Goal: Task Accomplishment & Management: Complete application form

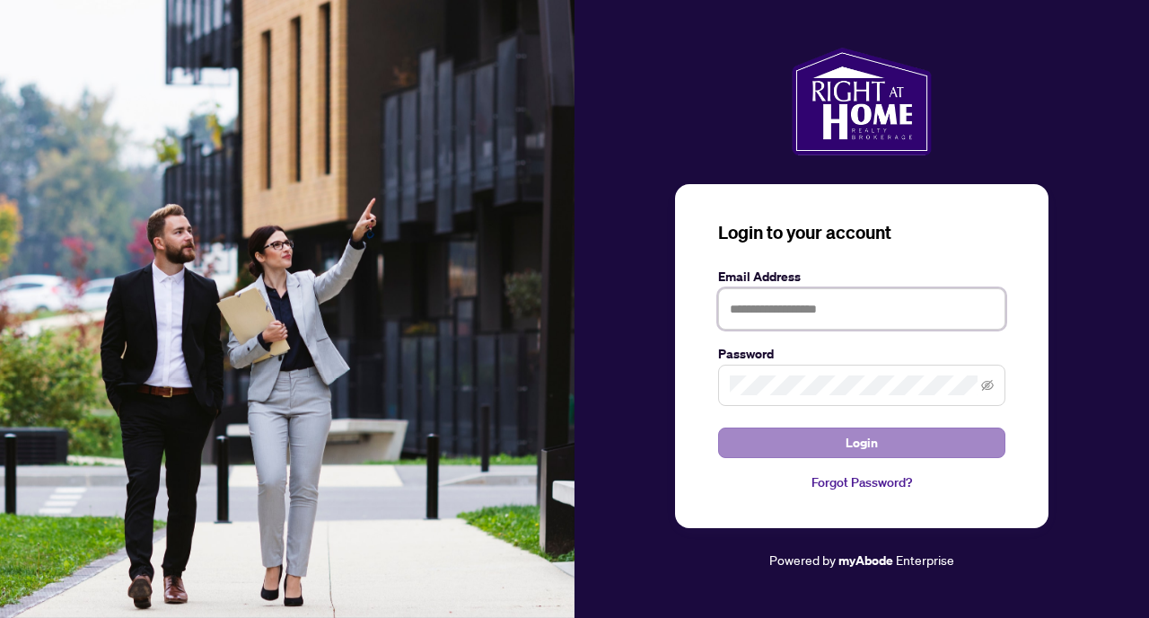
type input "**********"
click at [846, 451] on button "Login" at bounding box center [861, 442] width 287 height 31
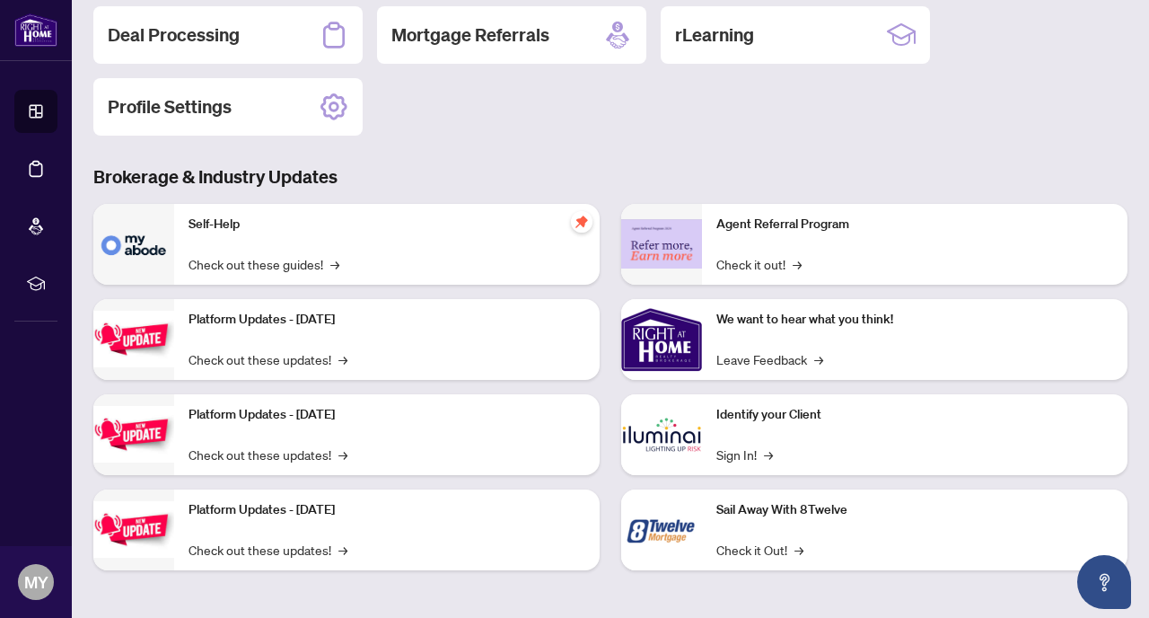
scroll to position [150, 0]
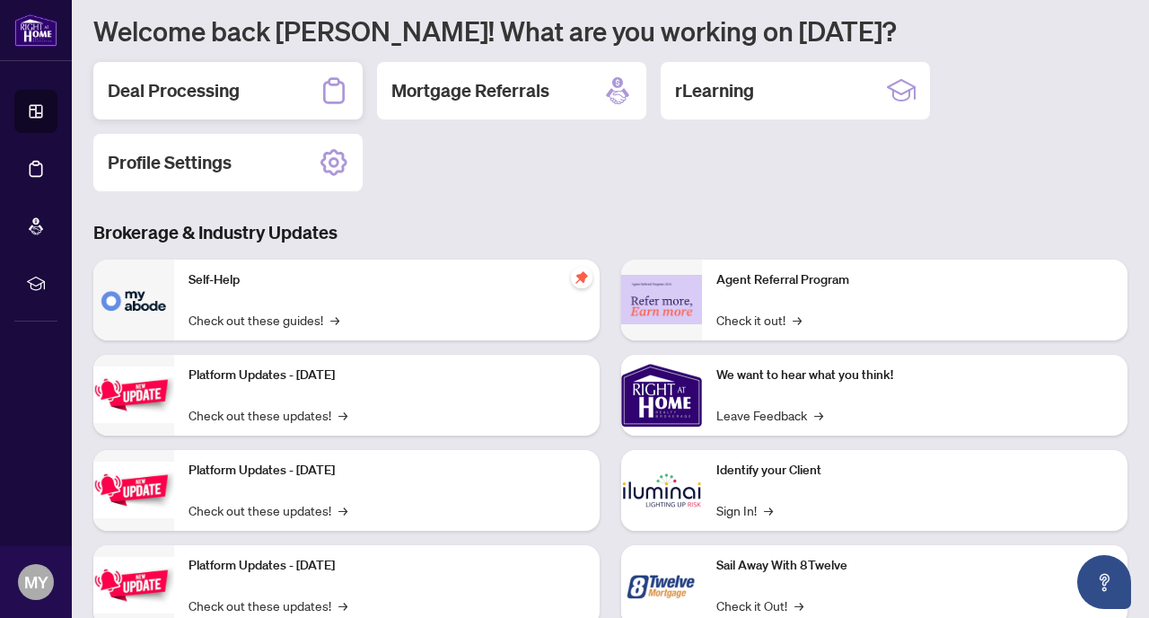
click at [195, 100] on h2 "Deal Processing" at bounding box center [174, 90] width 132 height 25
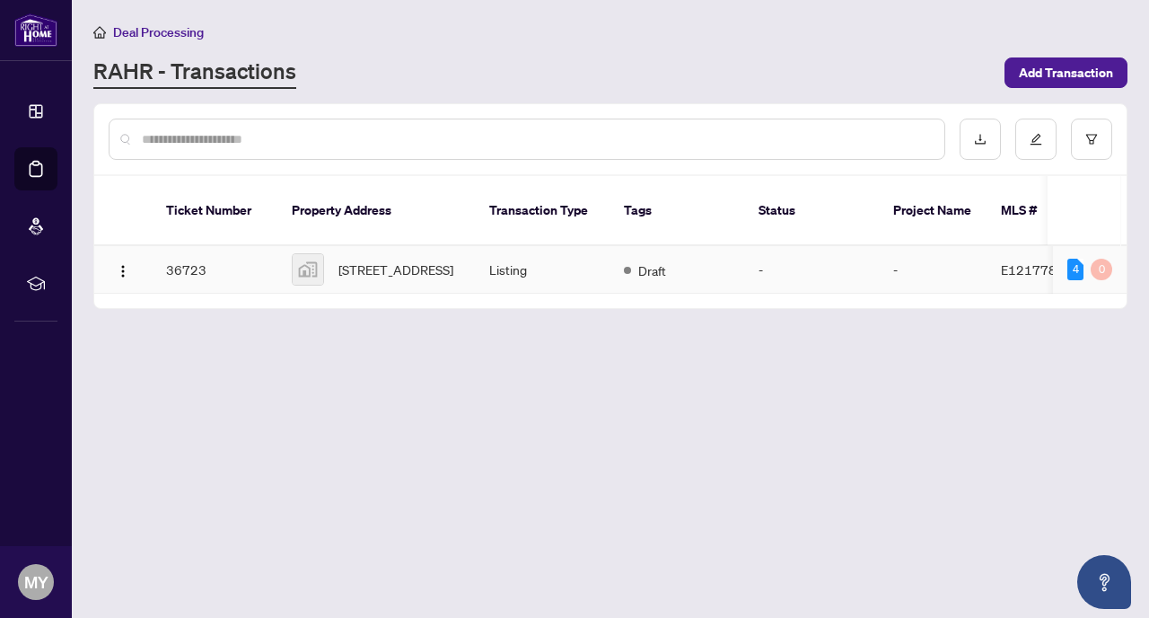
click at [721, 269] on td "Draft" at bounding box center [677, 270] width 135 height 48
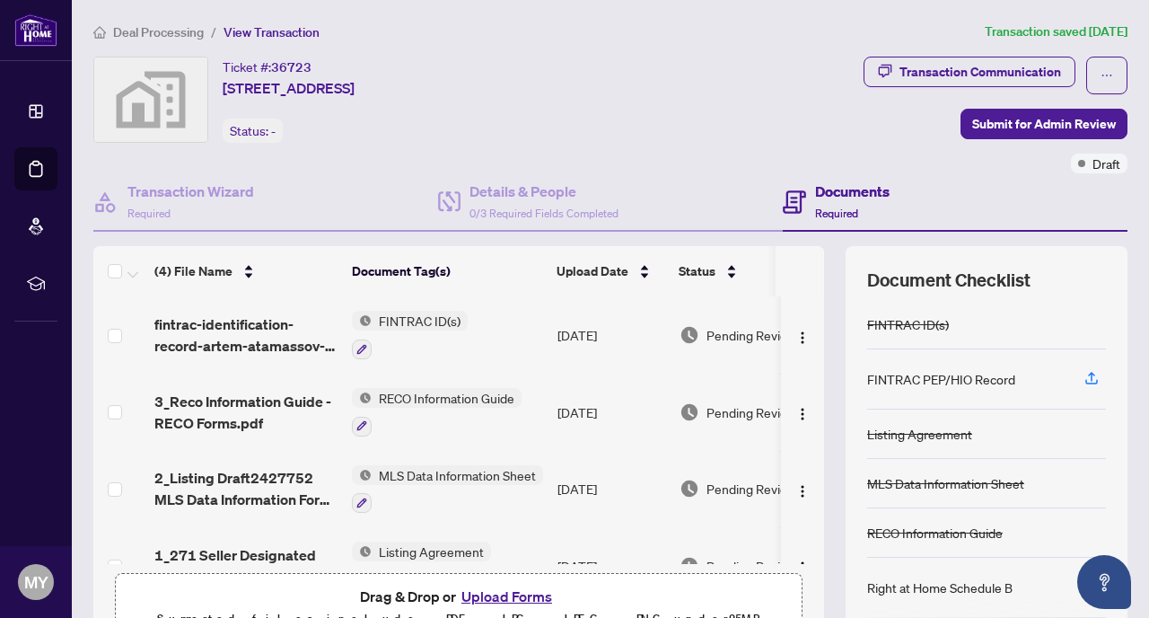
click at [842, 197] on h4 "Documents" at bounding box center [852, 191] width 75 height 22
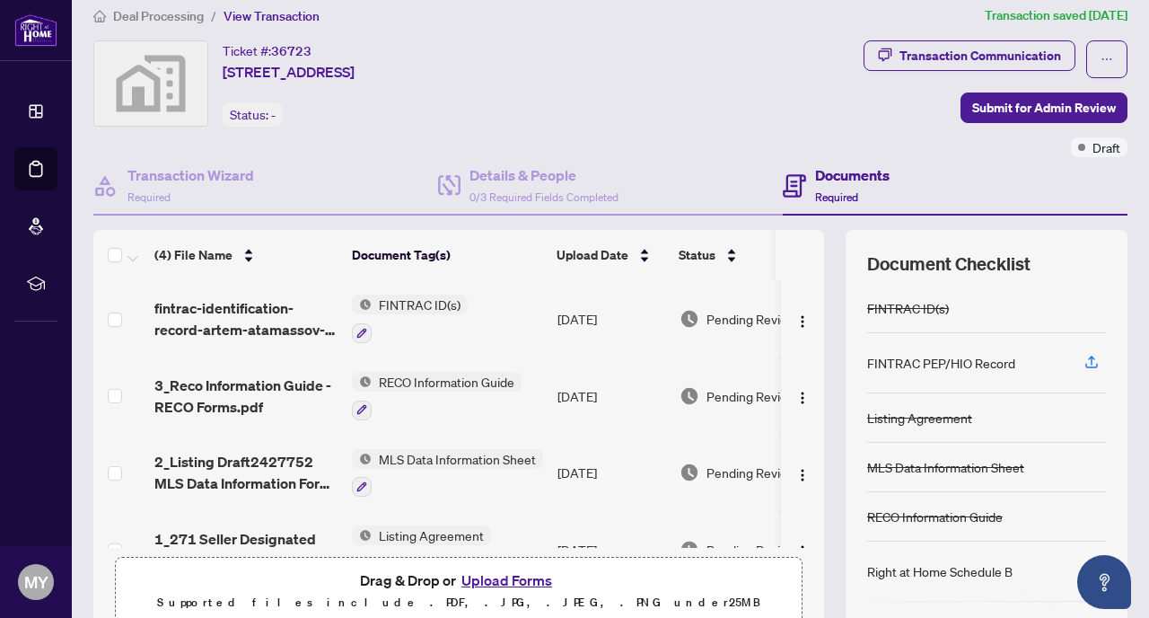
scroll to position [3, 0]
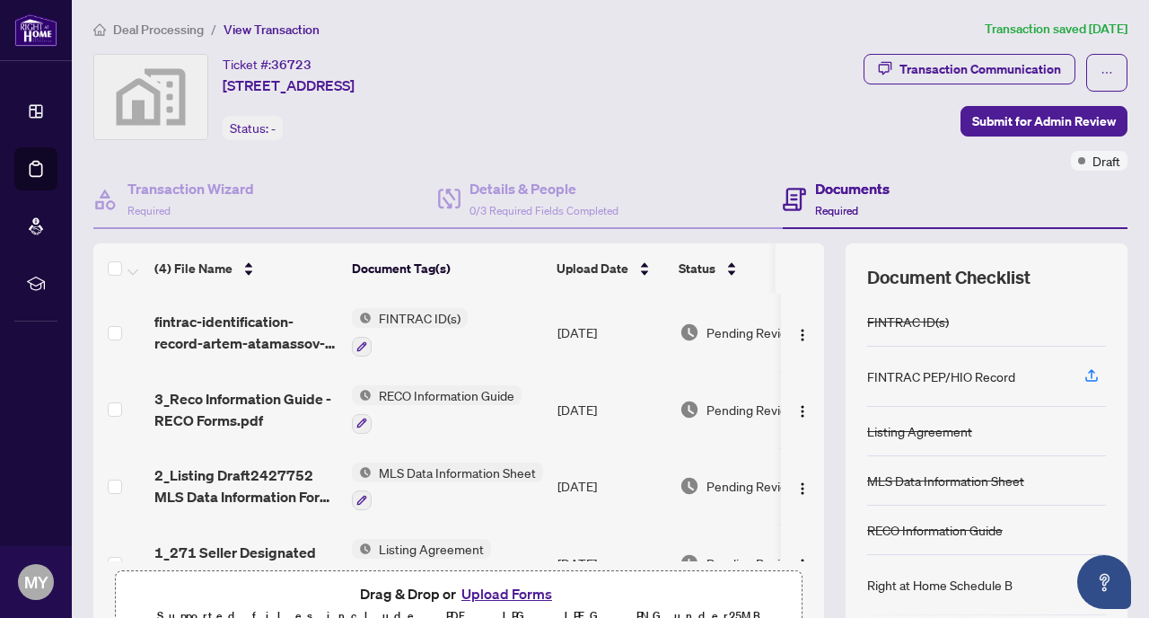
click at [865, 189] on h4 "Documents" at bounding box center [852, 189] width 75 height 22
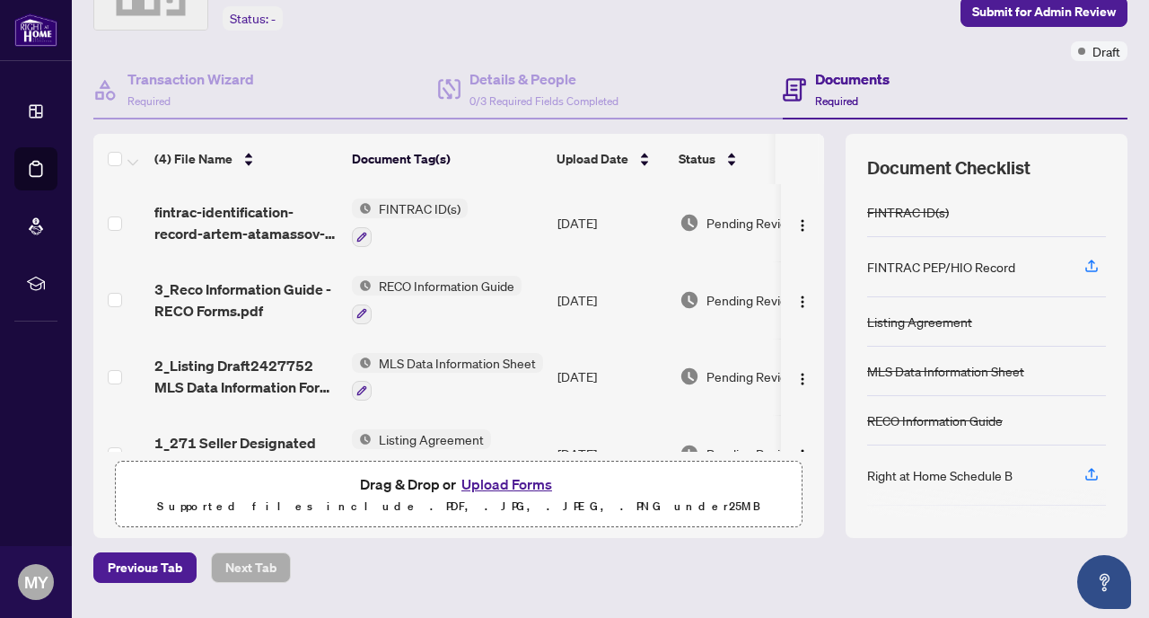
scroll to position [160, 0]
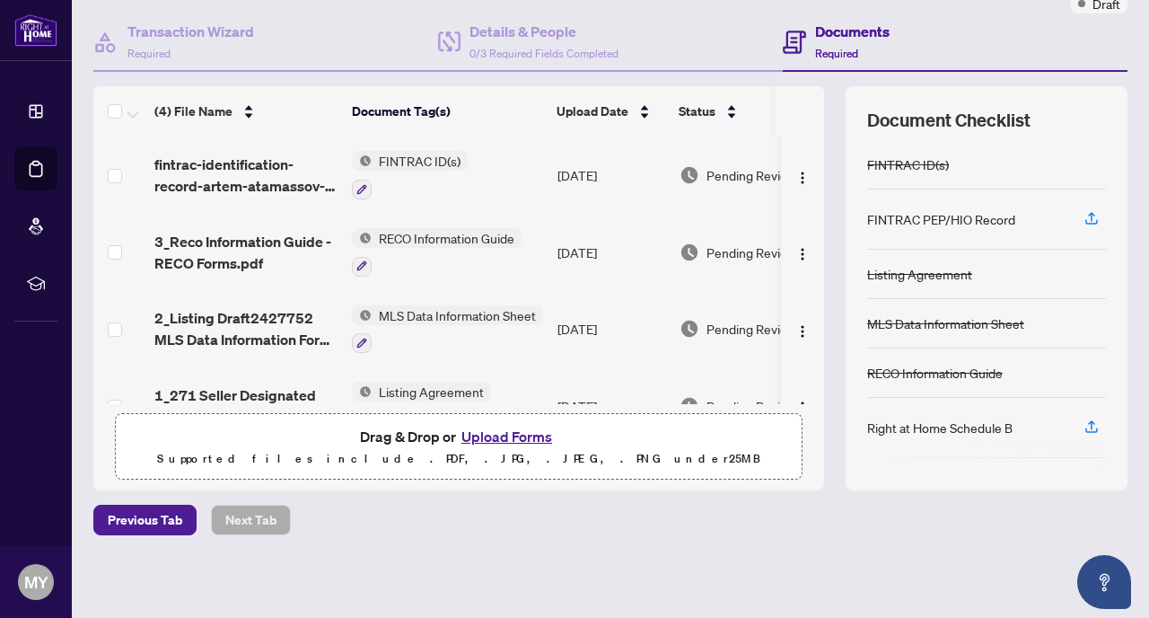
click at [499, 435] on button "Upload Forms" at bounding box center [506, 436] width 101 height 23
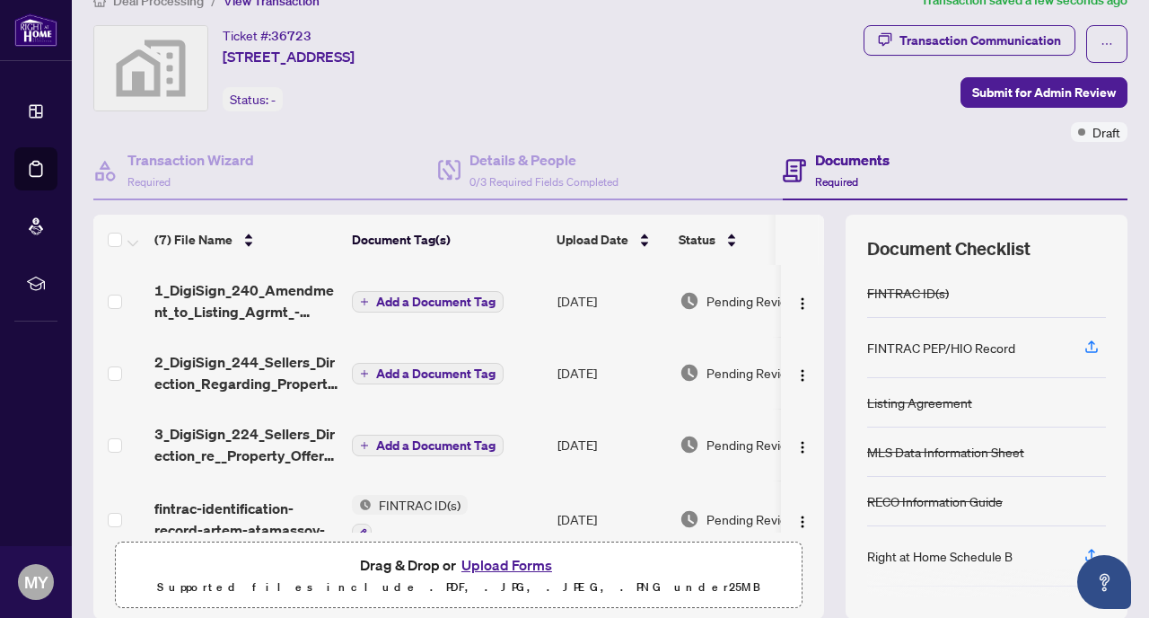
scroll to position [0, 0]
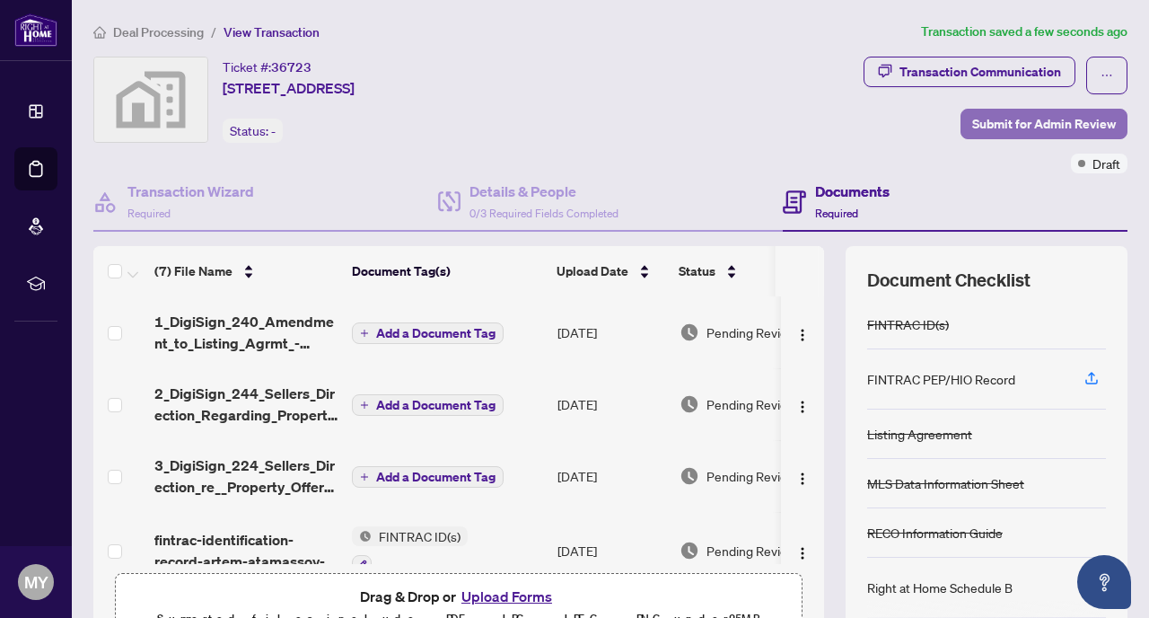
click at [1077, 127] on span "Submit for Admin Review" at bounding box center [1044, 124] width 144 height 29
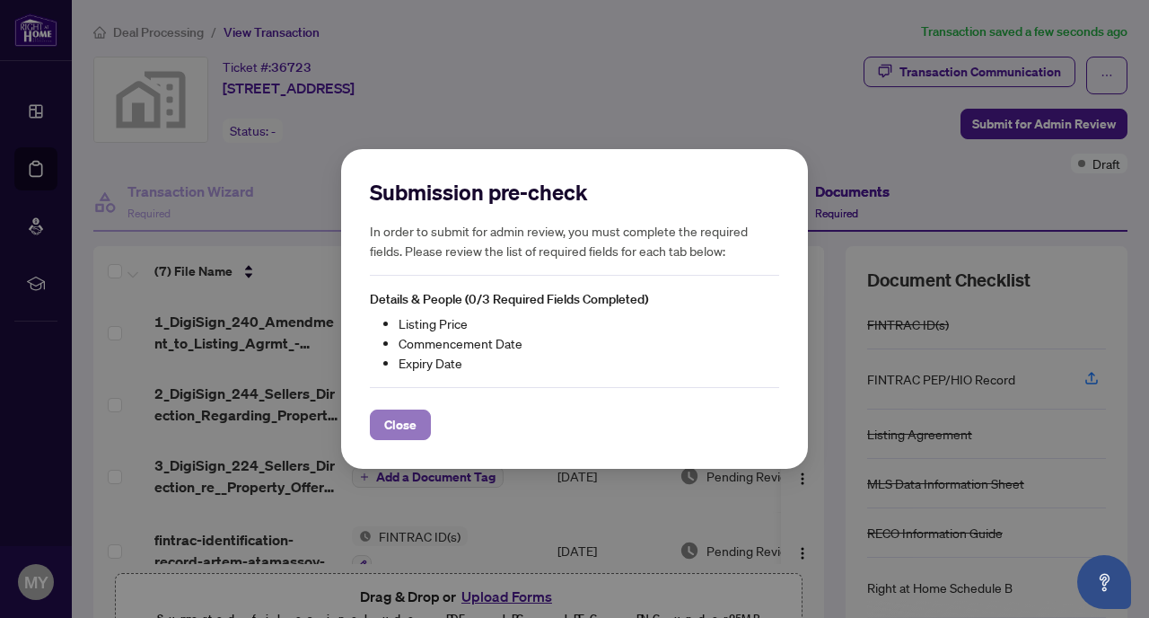
click at [404, 423] on span "Close" at bounding box center [400, 424] width 32 height 29
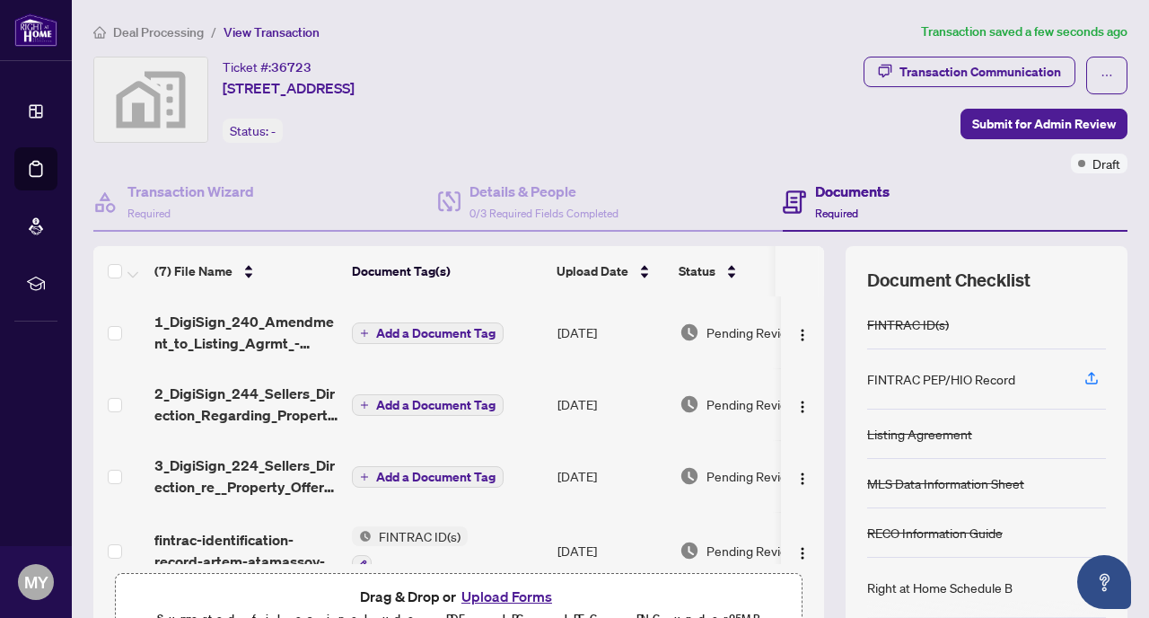
scroll to position [160, 0]
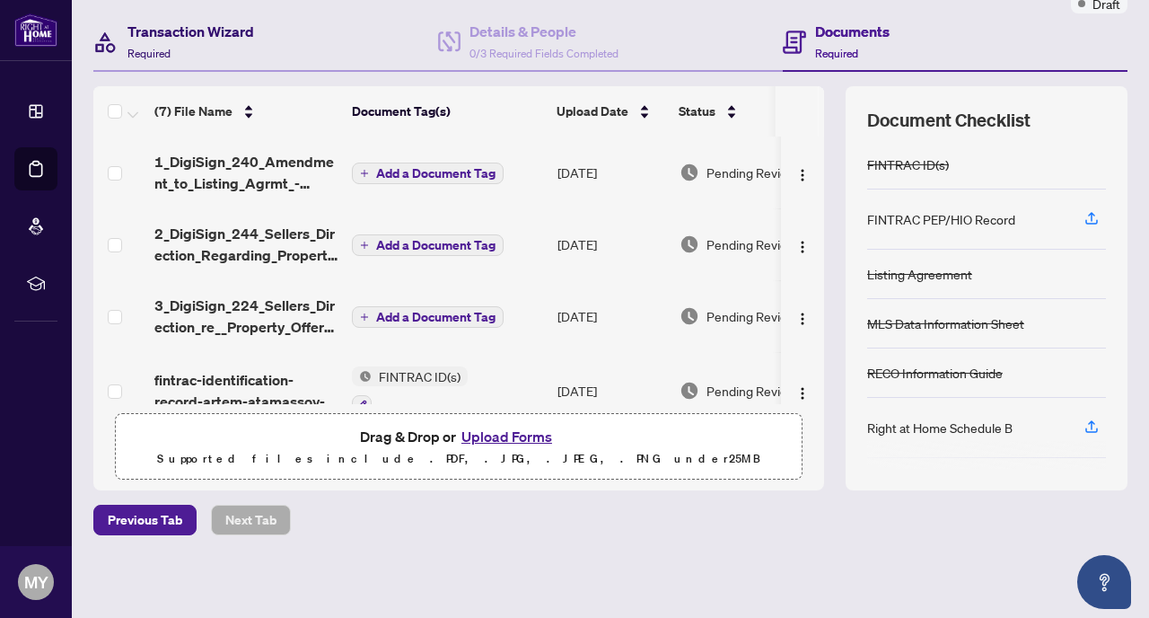
click at [214, 32] on h4 "Transaction Wizard" at bounding box center [191, 32] width 127 height 22
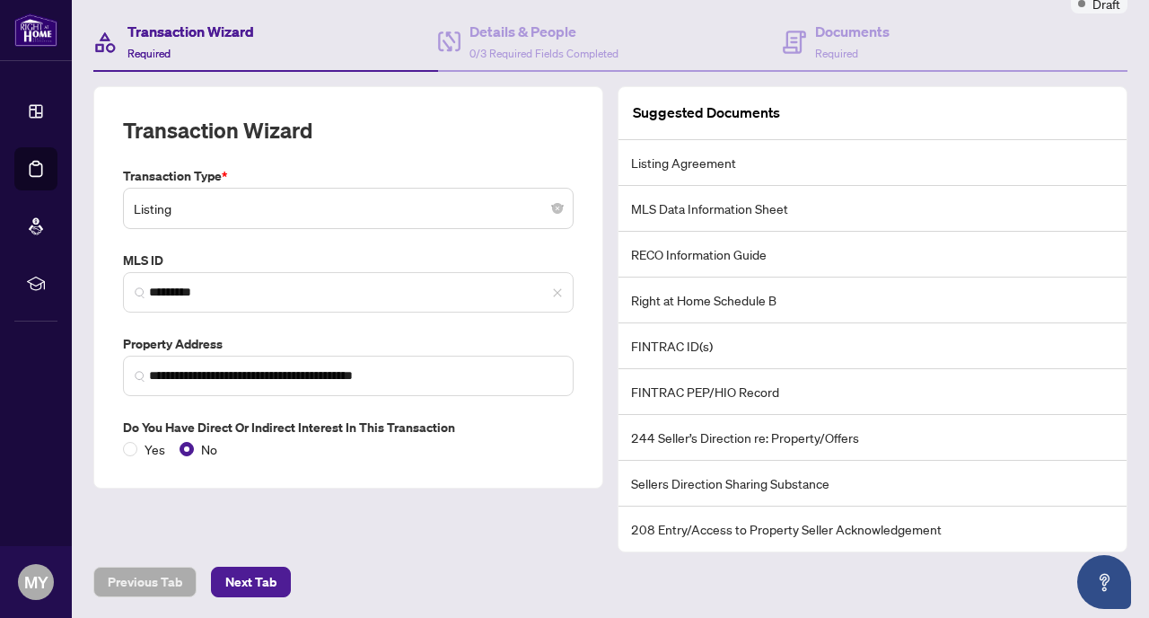
scroll to position [221, 0]
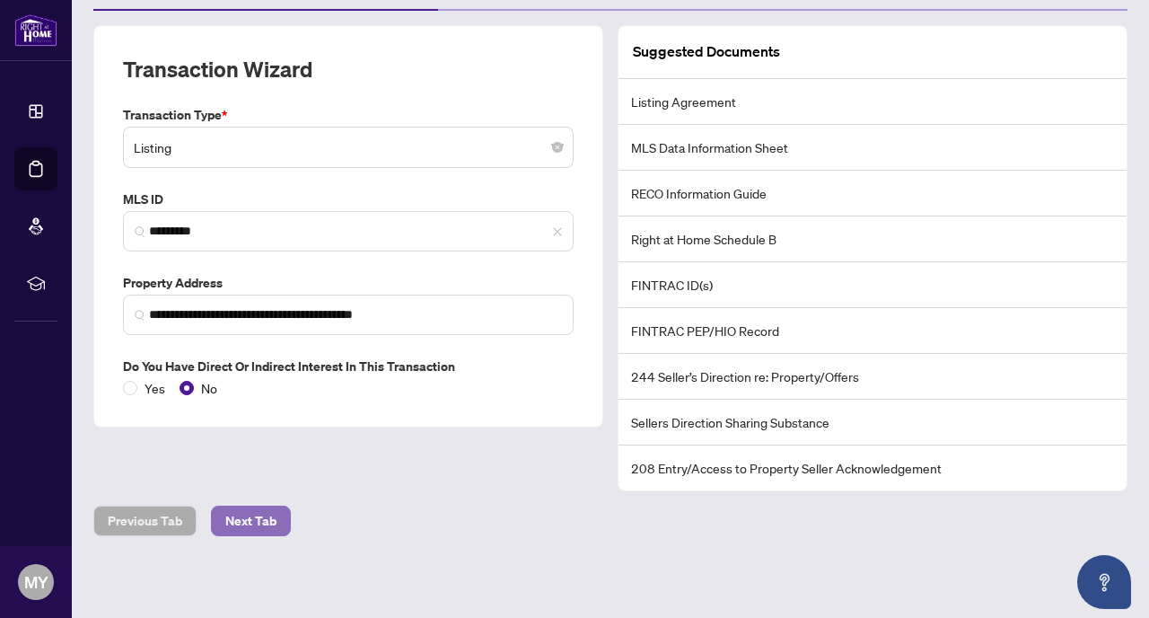
click at [249, 522] on span "Next Tab" at bounding box center [250, 520] width 51 height 29
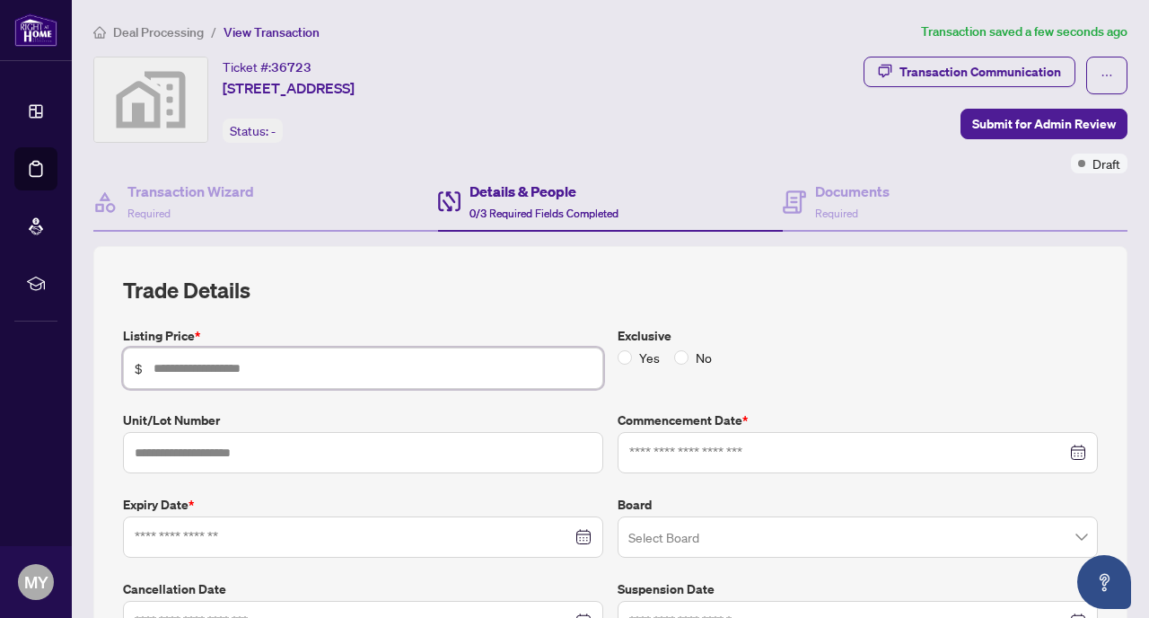
click at [292, 363] on input "text" at bounding box center [373, 368] width 438 height 20
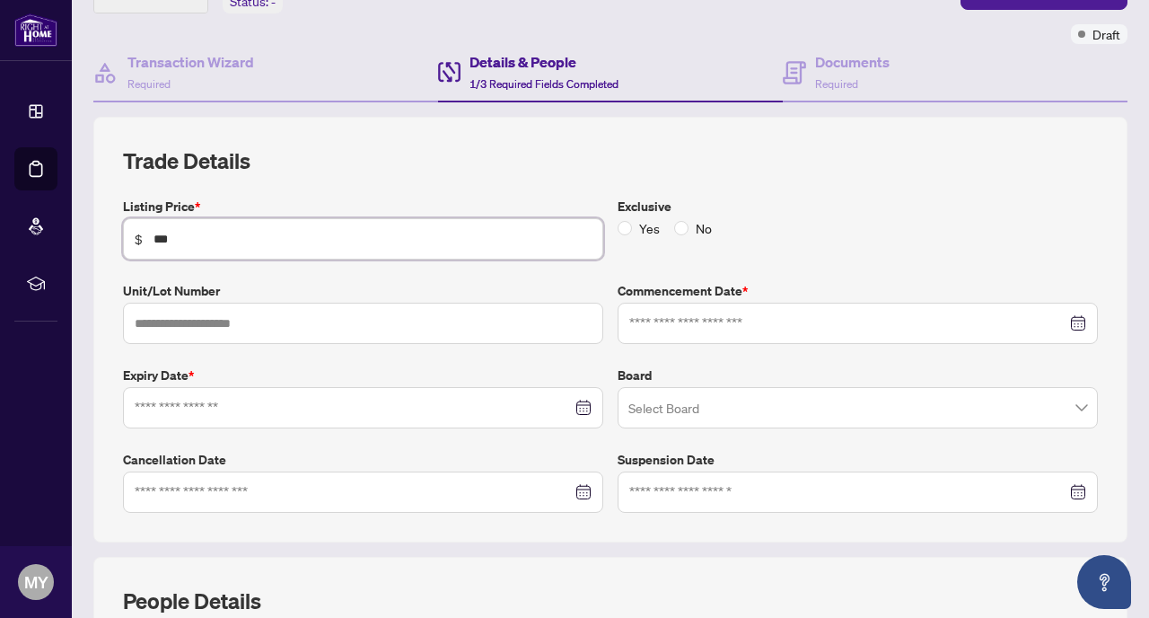
type input "***"
click at [771, 316] on input at bounding box center [847, 323] width 437 height 20
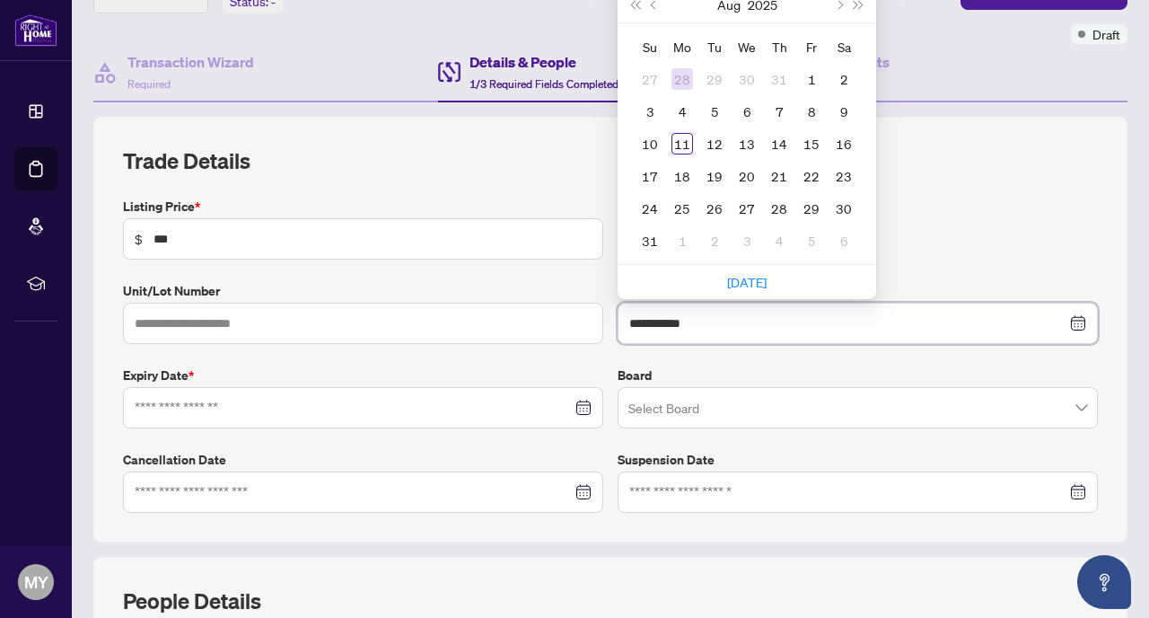
type input "**********"
click at [656, 4] on span "Previous month (PageUp)" at bounding box center [655, 4] width 9 height 9
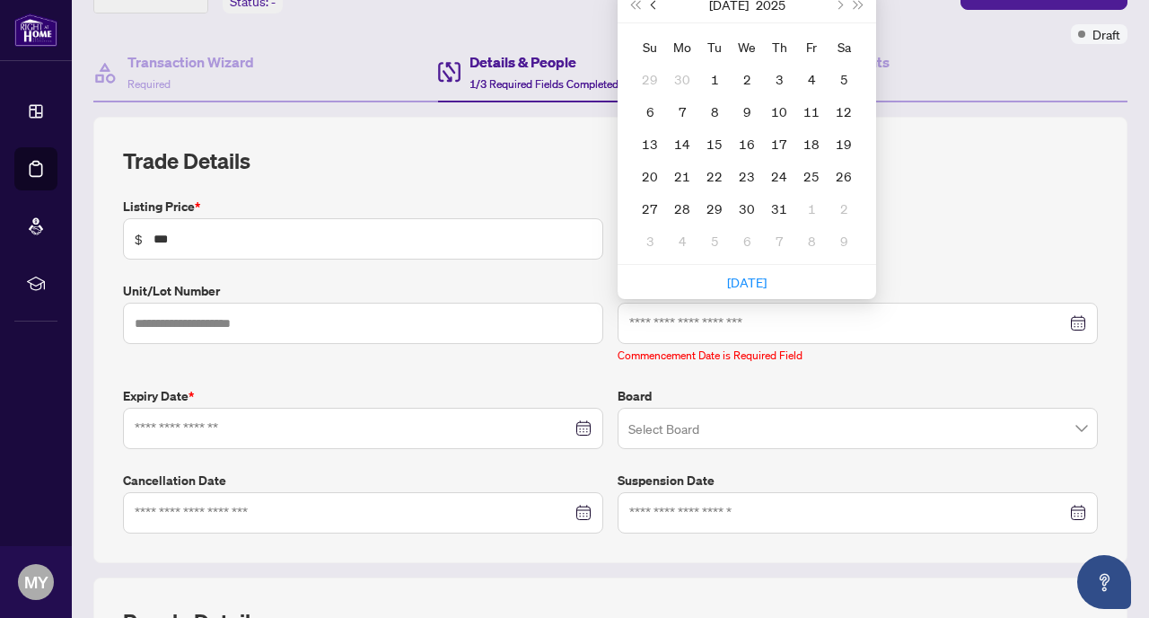
click at [656, 4] on span "Previous month (PageUp)" at bounding box center [655, 4] width 9 height 9
type input "**********"
click at [745, 203] on div "28" at bounding box center [747, 209] width 22 height 22
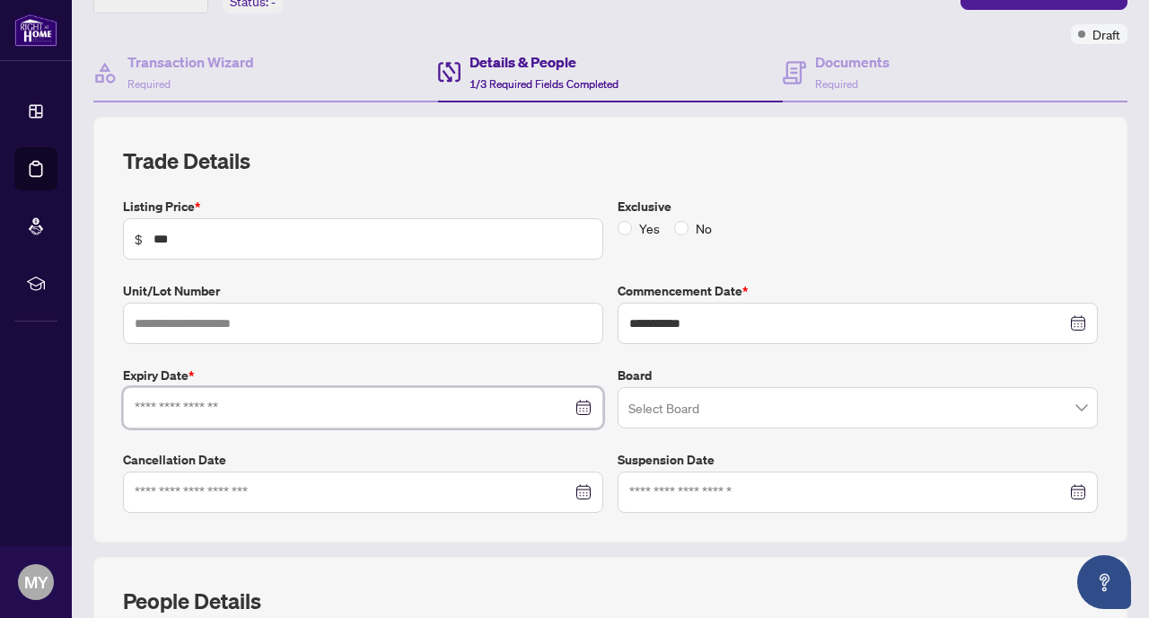
click at [445, 404] on input at bounding box center [353, 408] width 437 height 20
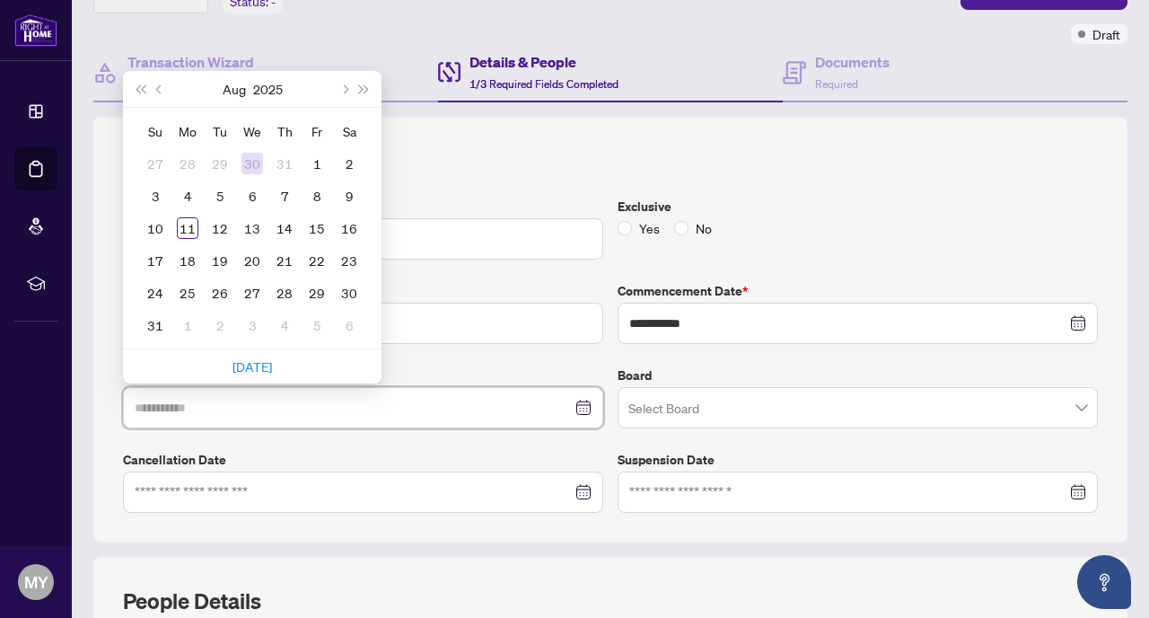
type input "**********"
click at [280, 295] on div "28" at bounding box center [285, 293] width 22 height 22
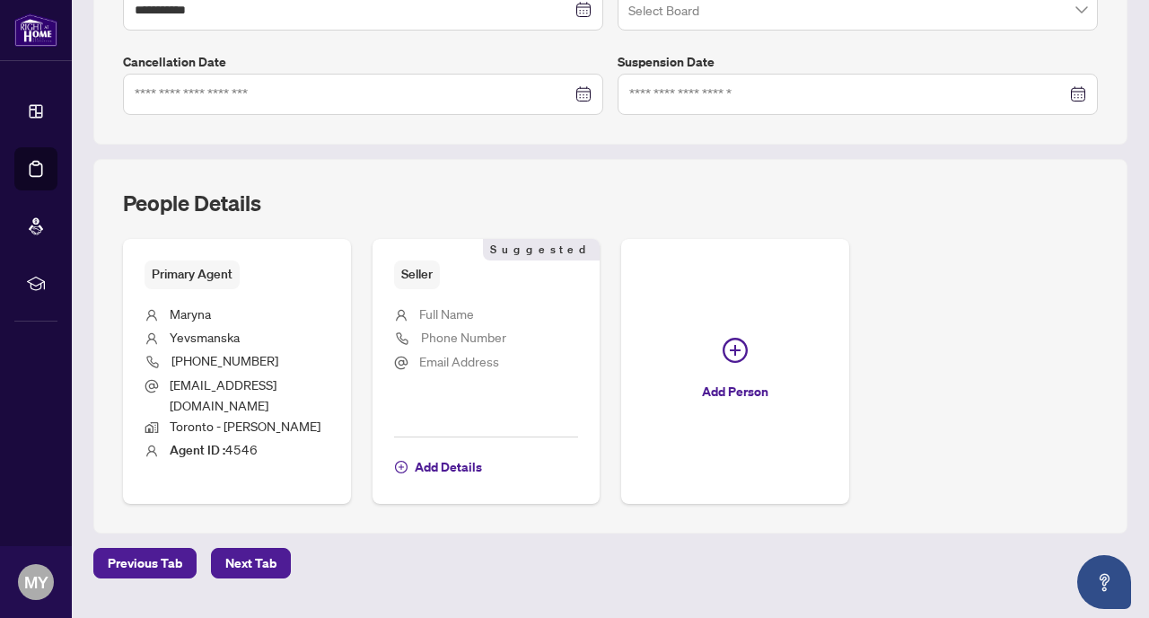
scroll to position [533, 0]
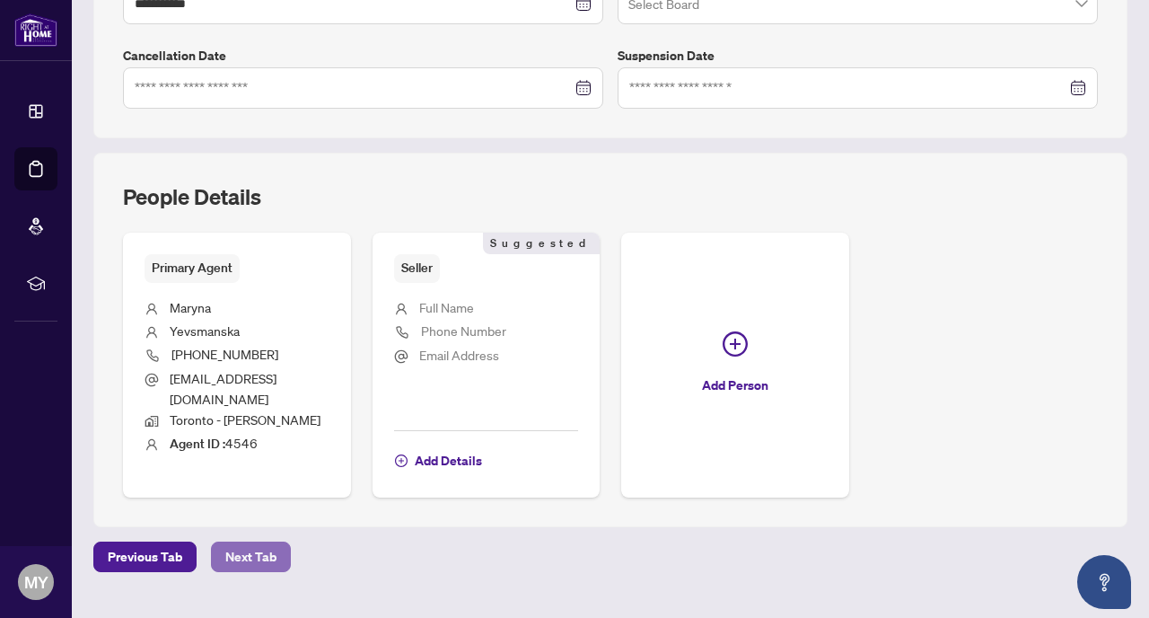
click at [263, 553] on button "Next Tab" at bounding box center [251, 556] width 80 height 31
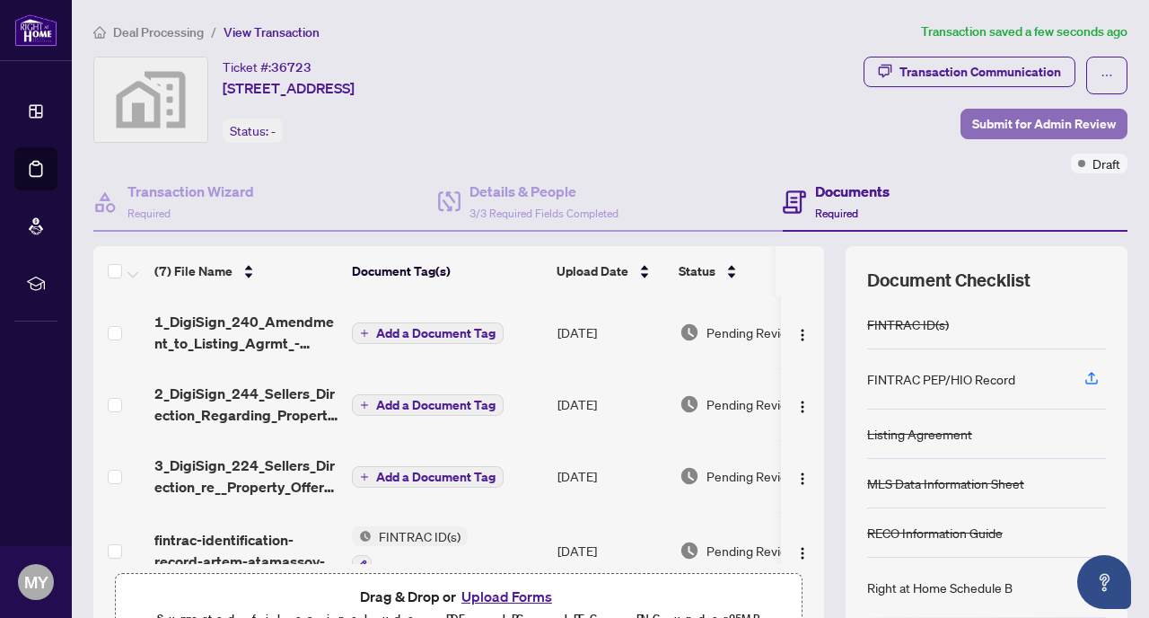
click at [1068, 125] on span "Submit for Admin Review" at bounding box center [1044, 124] width 144 height 29
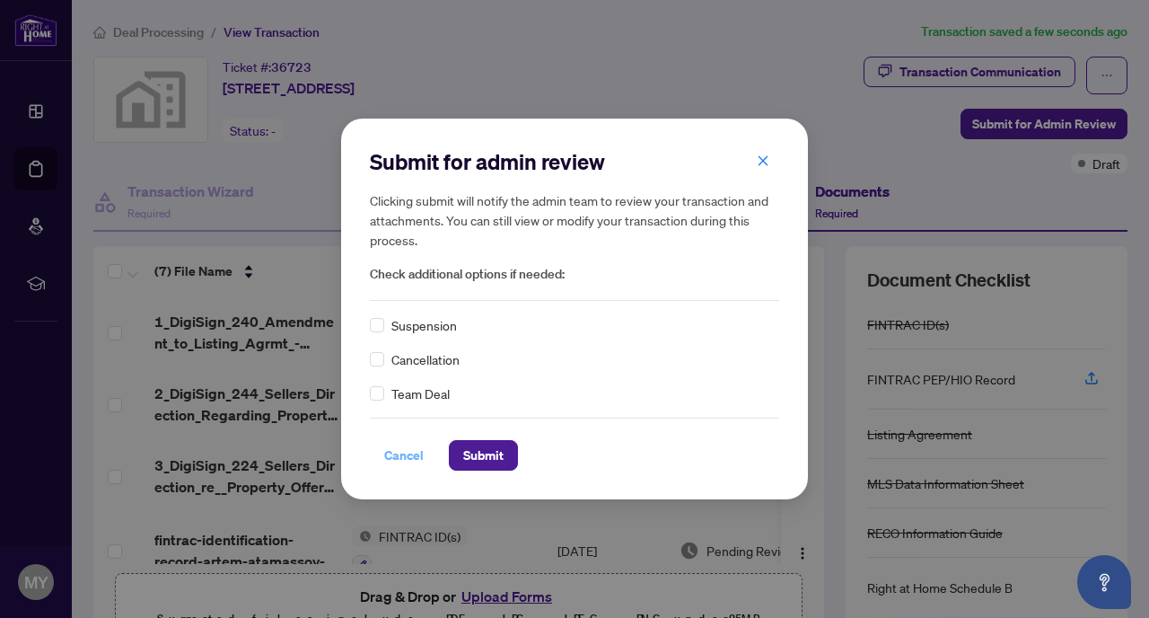
click at [405, 455] on span "Cancel" at bounding box center [404, 455] width 40 height 29
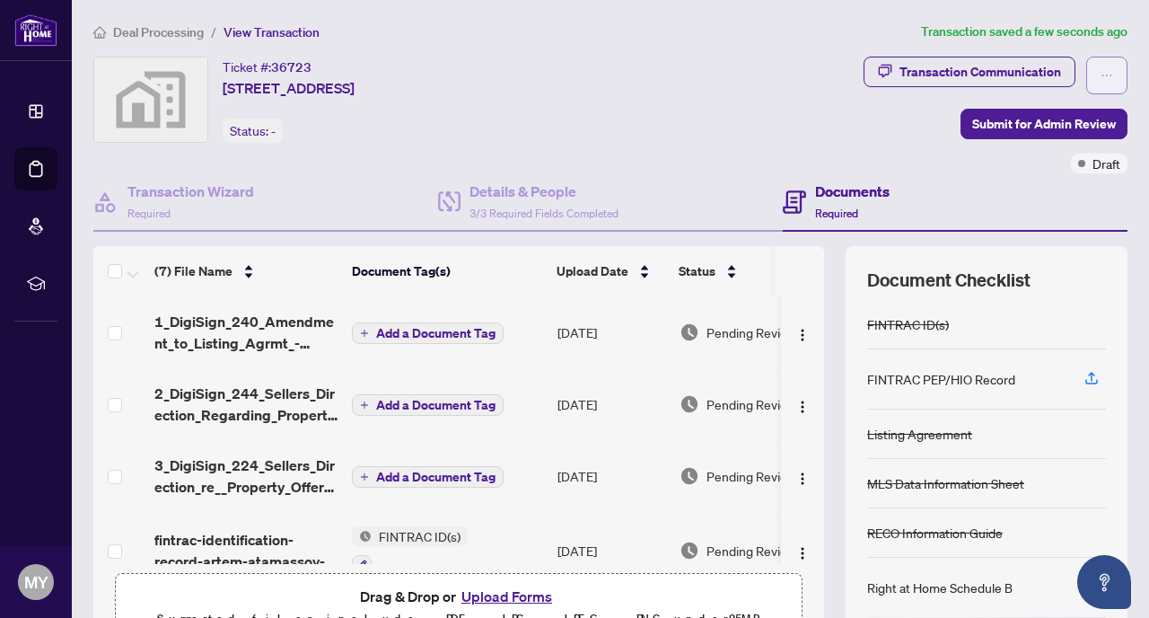
click at [1102, 77] on icon "ellipsis" at bounding box center [1107, 75] width 13 height 13
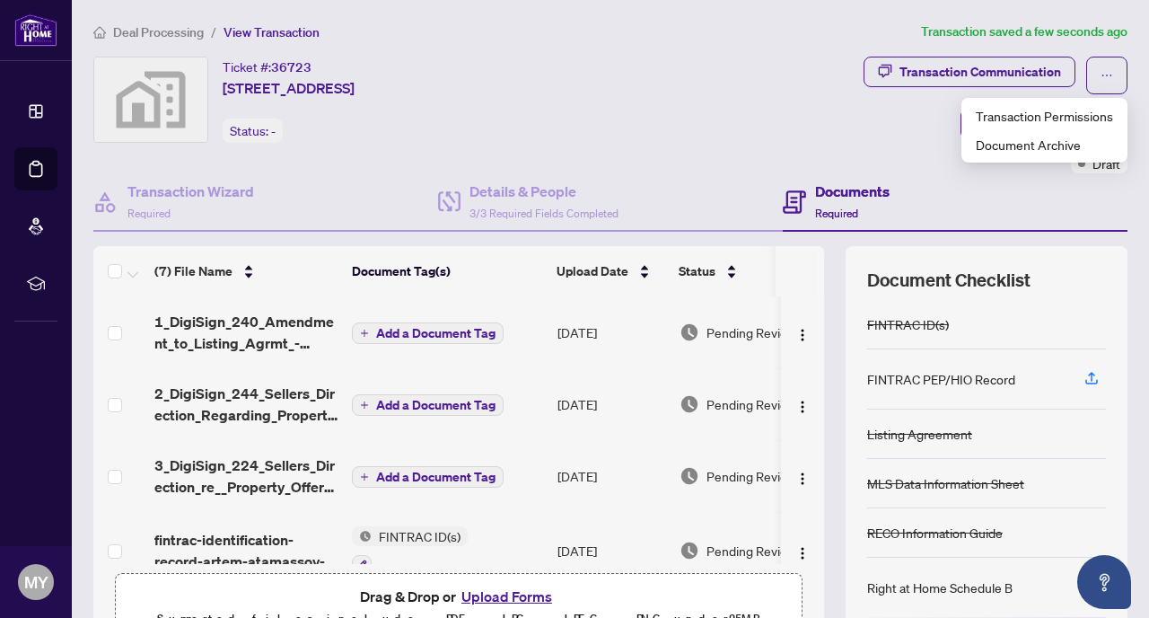
click at [606, 120] on div "Ticket #: 36723 [STREET_ADDRESS] Status: -" at bounding box center [349, 100] width 513 height 86
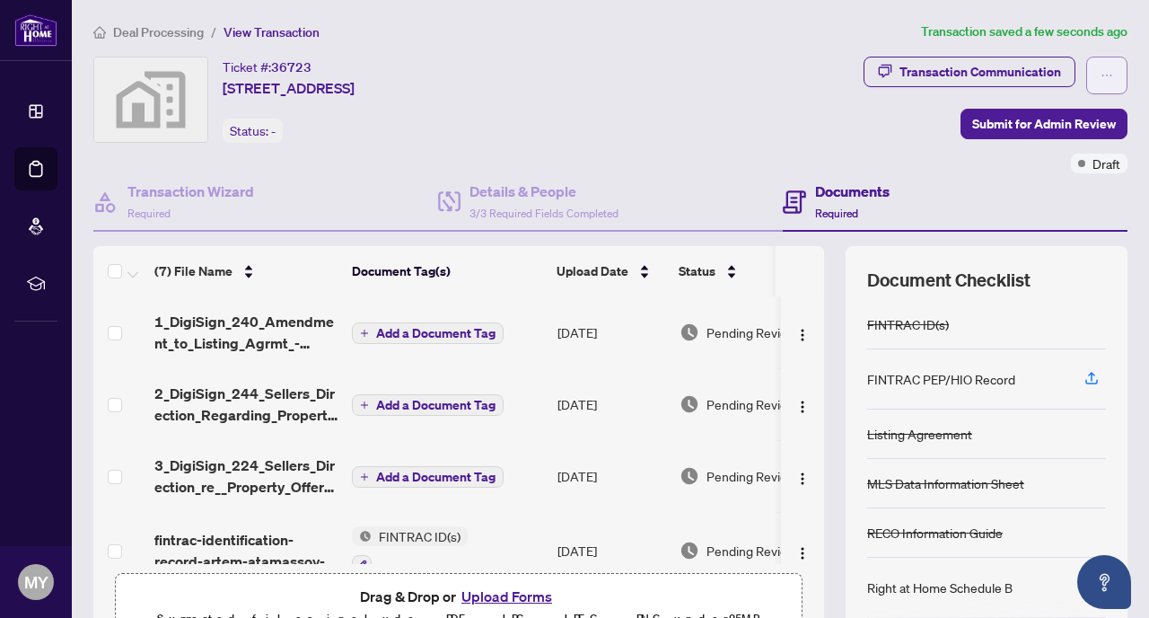
click at [1104, 74] on icon "ellipsis" at bounding box center [1107, 75] width 13 height 13
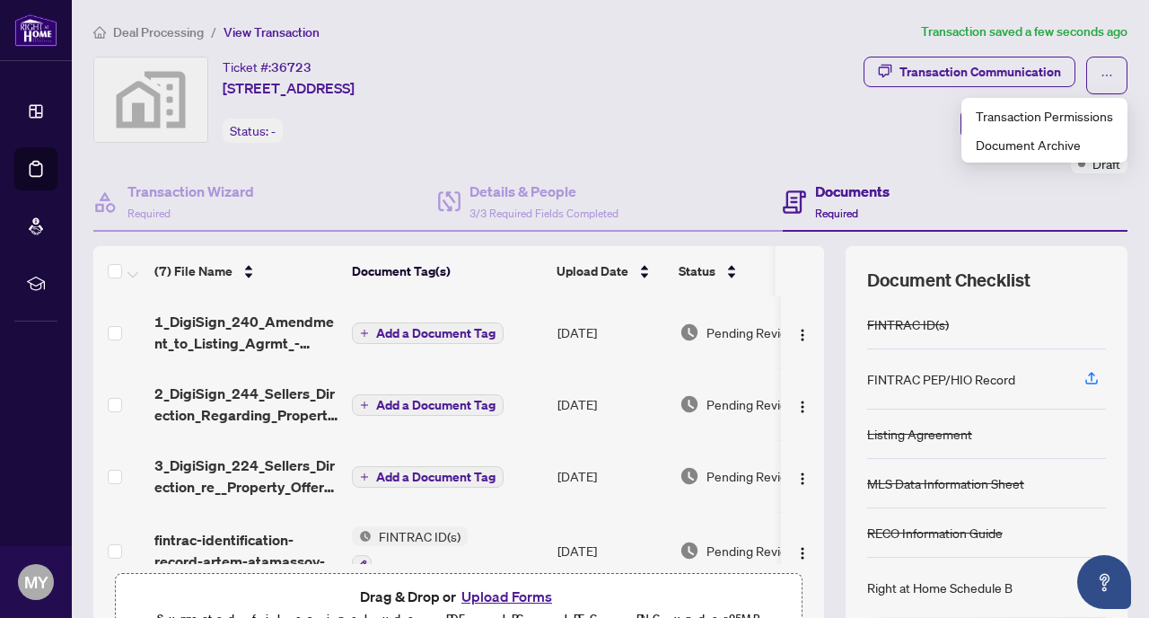
click at [606, 119] on div "Ticket #: 36723 [STREET_ADDRESS] Status: -" at bounding box center [349, 100] width 513 height 86
